Goal: Information Seeking & Learning: Learn about a topic

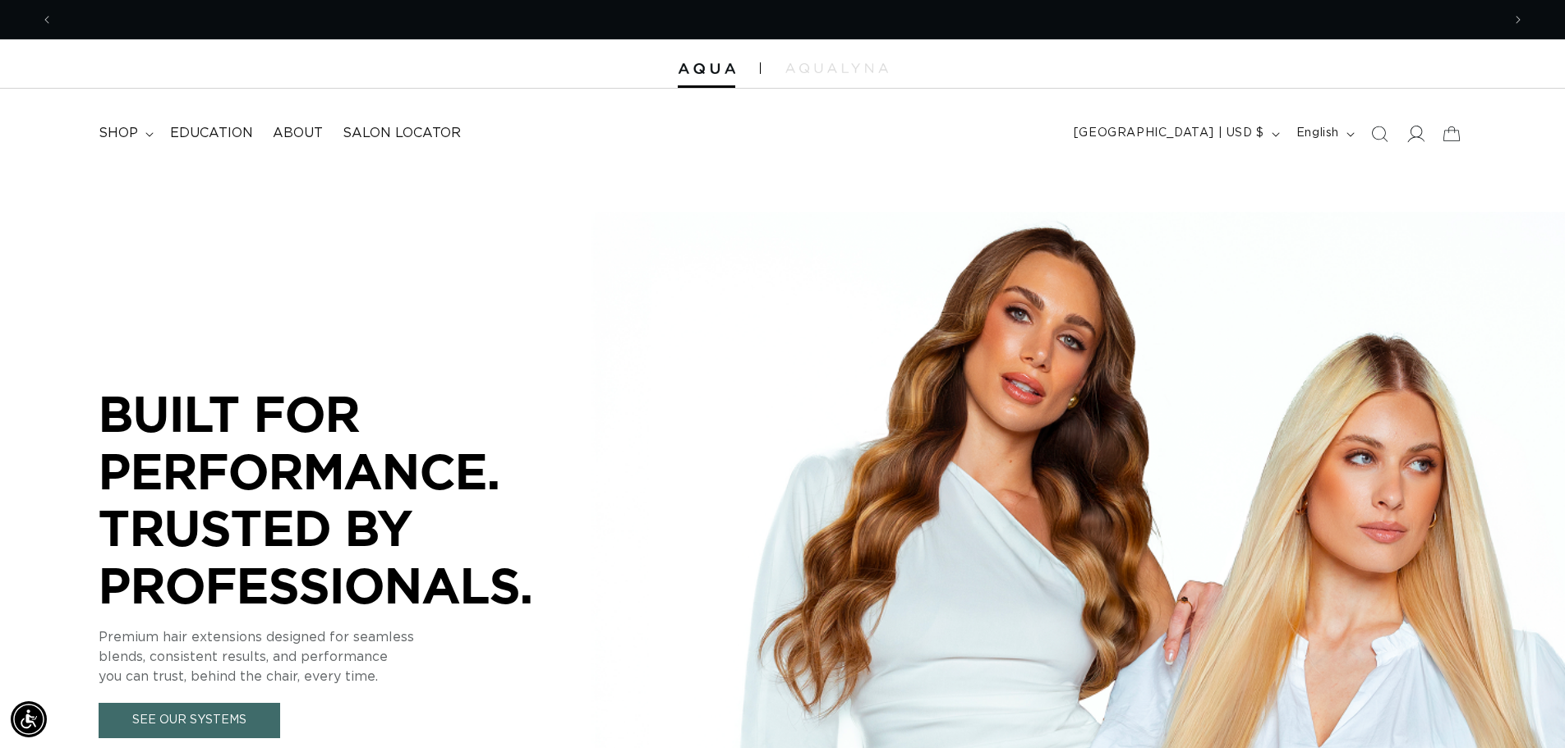
scroll to position [0, 1448]
click at [1423, 138] on icon at bounding box center [1414, 133] width 17 height 17
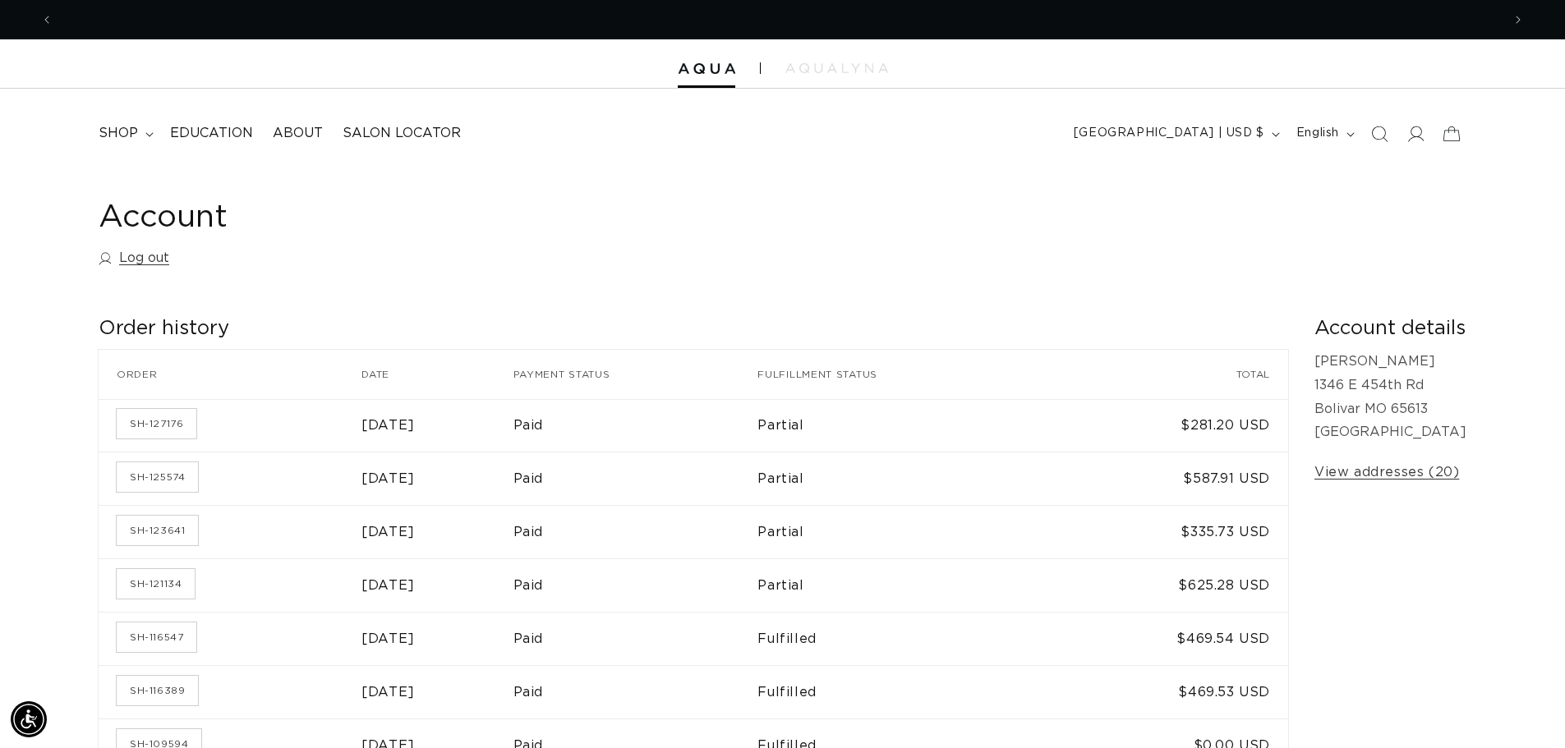
scroll to position [0, 1448]
click at [140, 133] on summary "shop" at bounding box center [124, 133] width 71 height 37
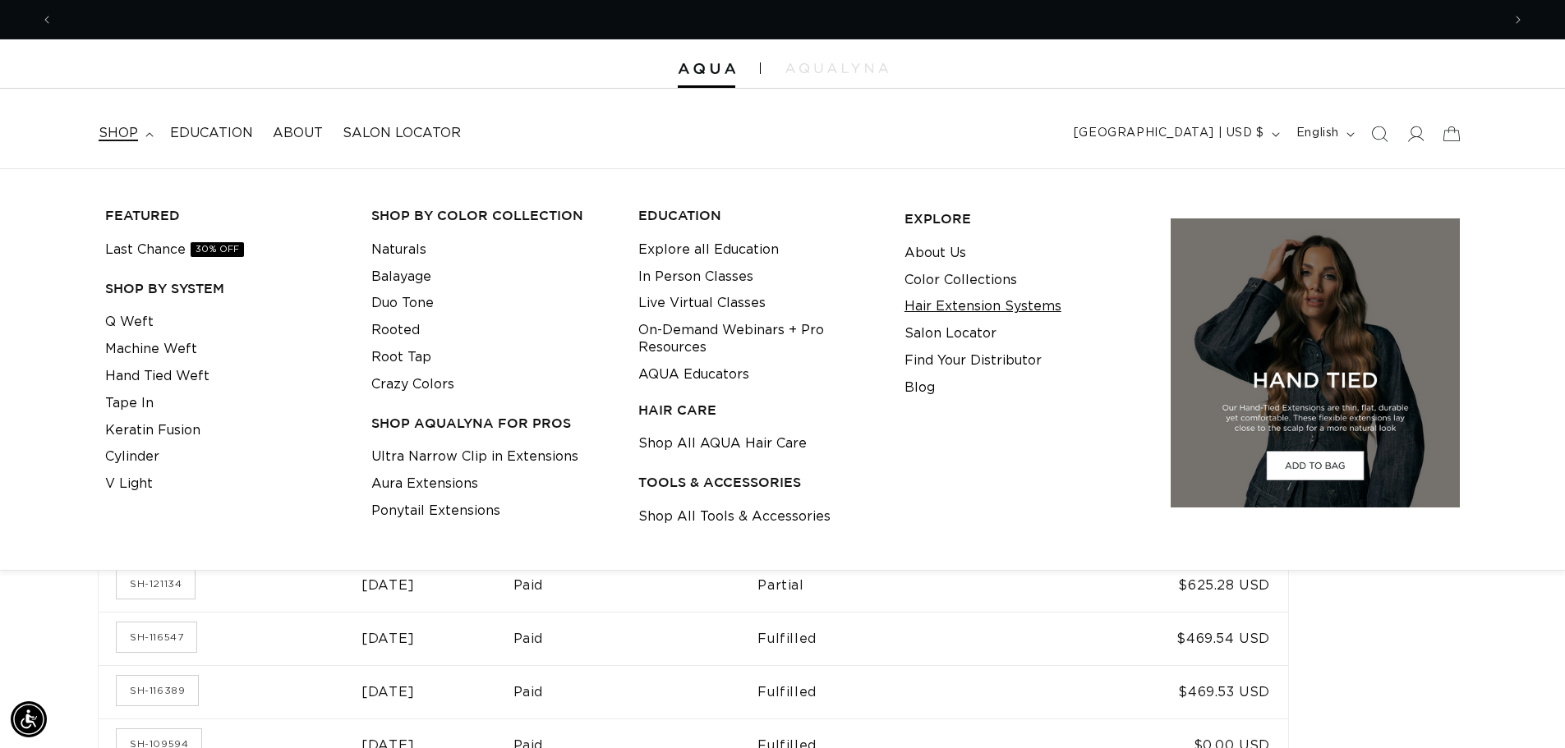
scroll to position [0, 2896]
click at [230, 129] on span "Education" at bounding box center [211, 133] width 83 height 17
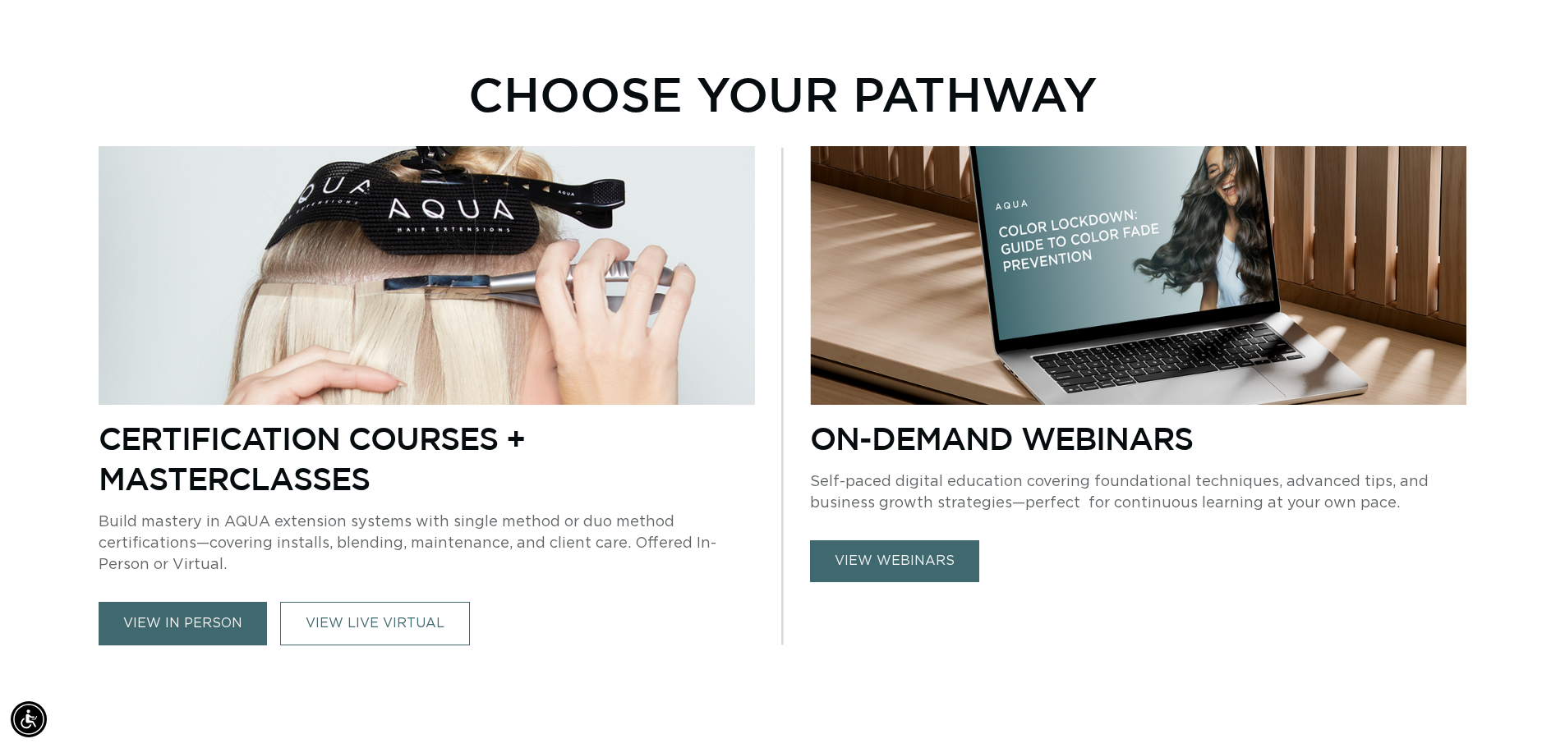
scroll to position [0, 1448]
click at [308, 623] on link "VIEW LIVE VIRTUAL" at bounding box center [375, 624] width 190 height 44
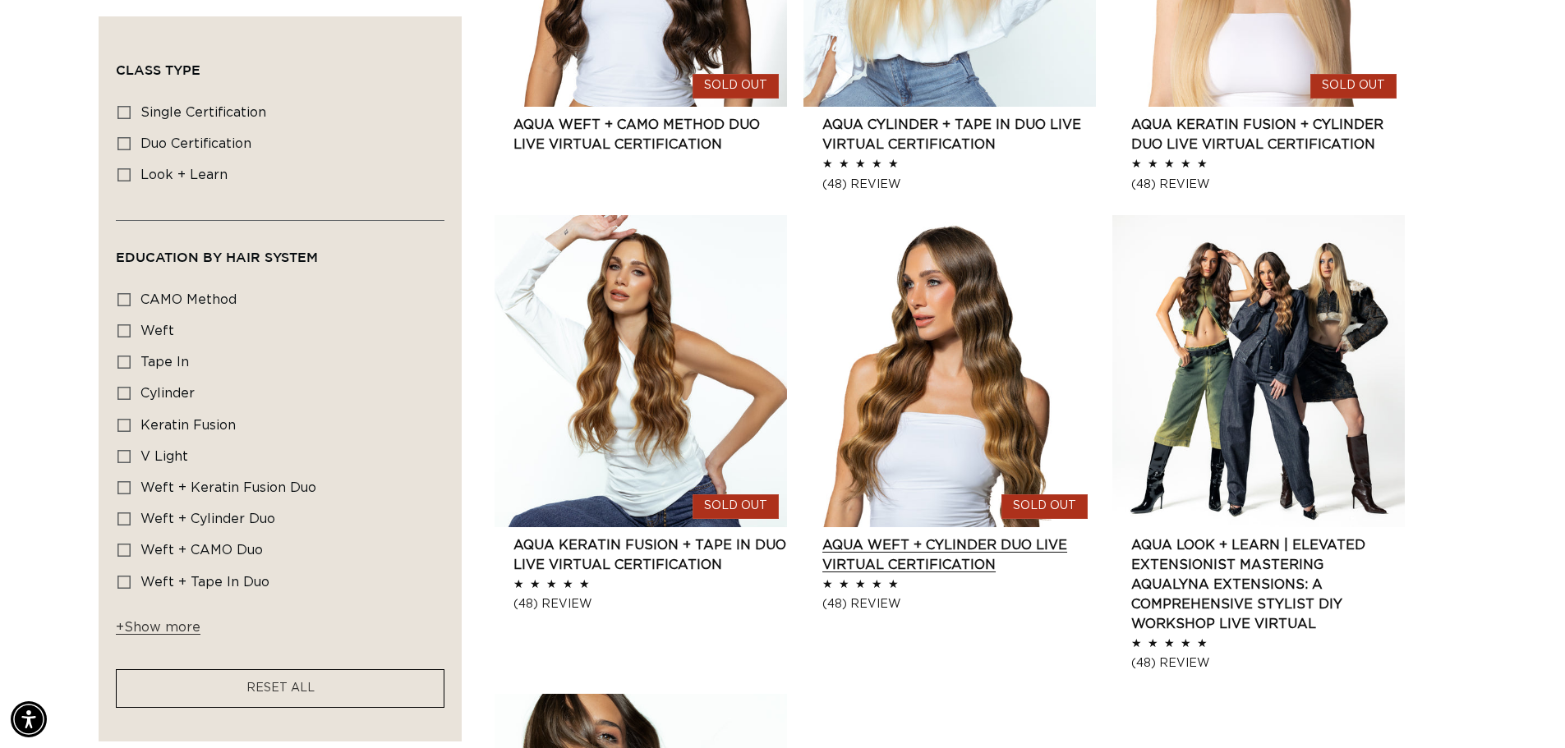
scroll to position [0, 2896]
